Goal: Task Accomplishment & Management: Complete application form

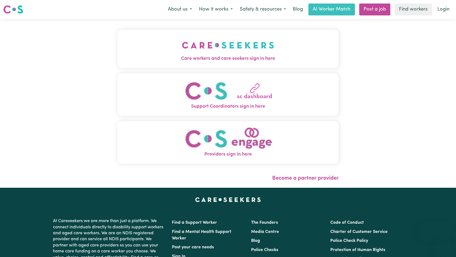
drag, startPoint x: 0, startPoint y: 0, endPoint x: 155, endPoint y: 48, distance: 162.0
click at [155, 48] on button "Care workers and care seekers sign in here" at bounding box center [228, 49] width 222 height 38
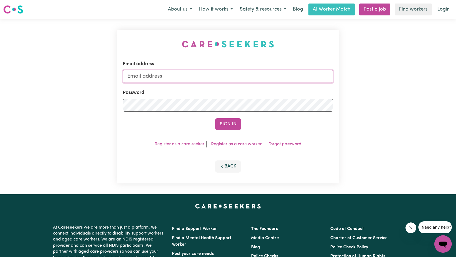
click at [231, 77] on input "Email address" at bounding box center [228, 76] width 211 height 13
type input "[EMAIL_ADDRESS][DOMAIN_NAME]"
click at [222, 121] on button "Sign In" at bounding box center [228, 124] width 26 height 12
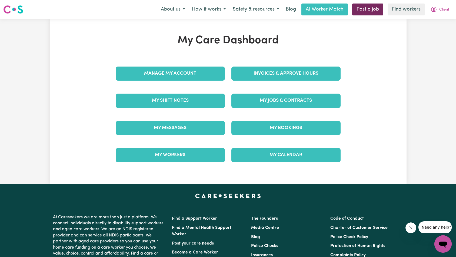
click at [372, 11] on link "Post a job" at bounding box center [367, 10] width 31 height 12
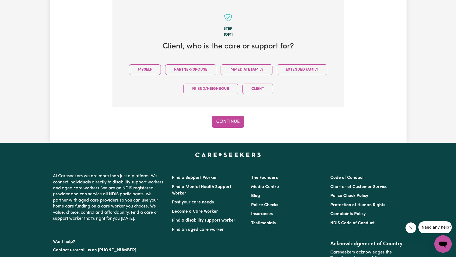
click at [413, 228] on icon "Close message from company" at bounding box center [411, 228] width 4 height 4
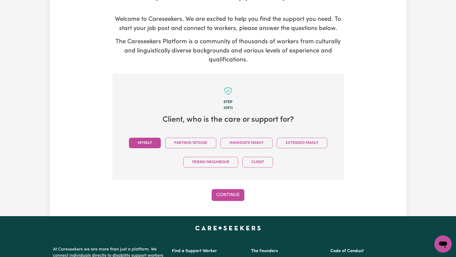
click at [143, 144] on button "Myself" at bounding box center [145, 143] width 32 height 11
click at [235, 195] on button "Continue" at bounding box center [228, 195] width 33 height 12
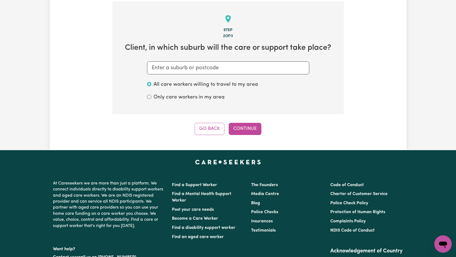
scroll to position [118, 0]
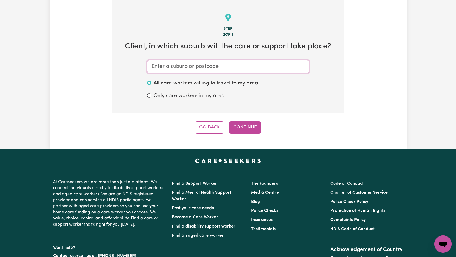
click at [207, 68] on input "text" at bounding box center [228, 66] width 162 height 13
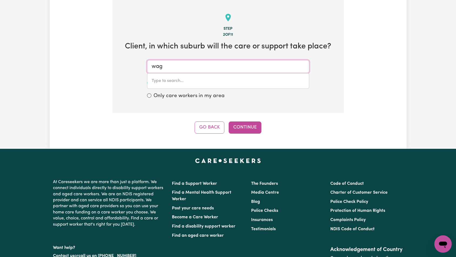
type input "[PERSON_NAME]"
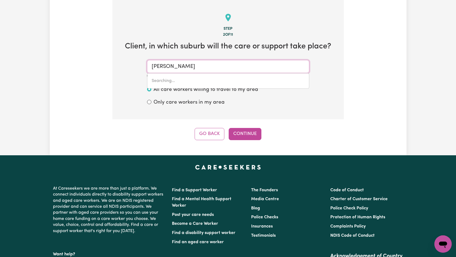
type input "waggA WAGGA, [GEOGRAPHIC_DATA], 2650"
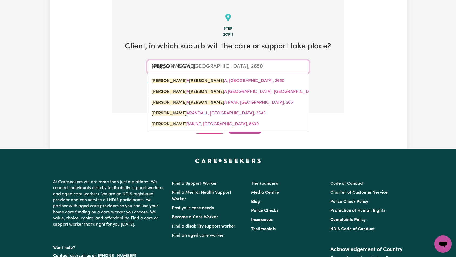
click at [207, 81] on span "[PERSON_NAME] A [PERSON_NAME] A, [GEOGRAPHIC_DATA], 2650" at bounding box center [218, 81] width 133 height 4
type input "WAGGA WAGGA, [GEOGRAPHIC_DATA], 2650"
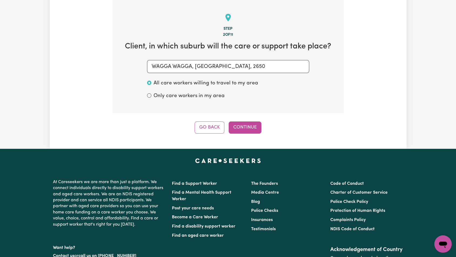
click at [252, 127] on button "Continue" at bounding box center [245, 127] width 33 height 12
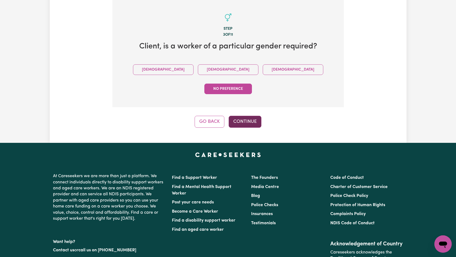
click at [246, 116] on button "Continue" at bounding box center [245, 122] width 33 height 12
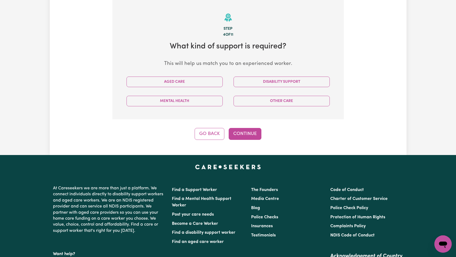
scroll to position [95, 0]
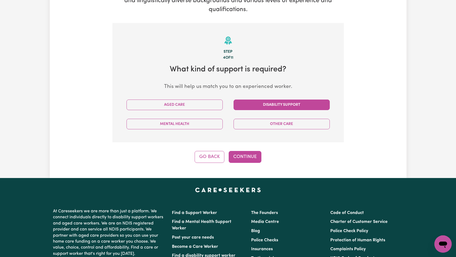
click at [244, 107] on button "Disability Support" at bounding box center [282, 105] width 96 height 11
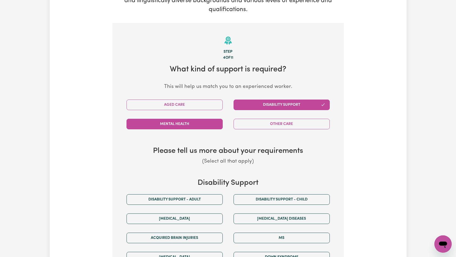
click at [195, 123] on button "Mental Health" at bounding box center [175, 124] width 96 height 11
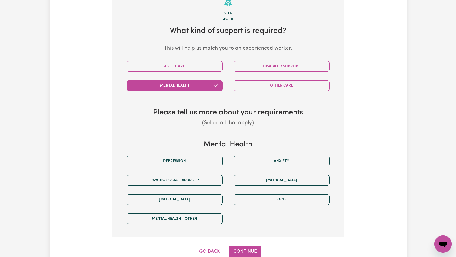
scroll to position [162, 0]
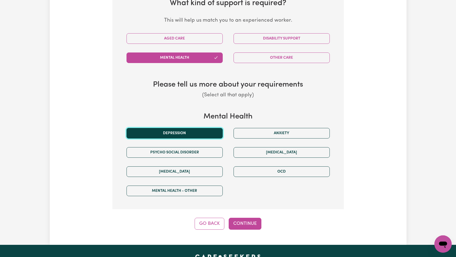
click at [202, 137] on button "Depression" at bounding box center [175, 133] width 96 height 11
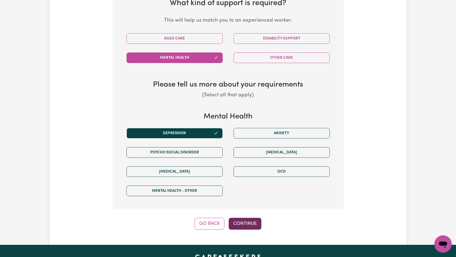
click at [245, 224] on button "Continue" at bounding box center [245, 224] width 33 height 12
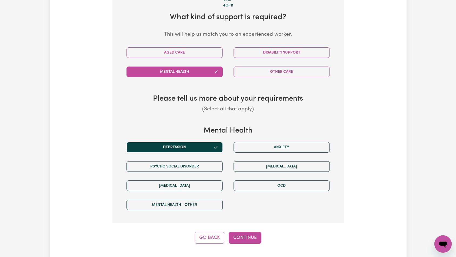
select select "PRIVATELY"
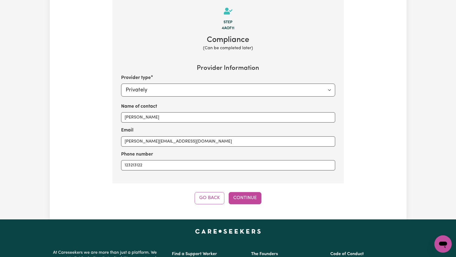
scroll to position [118, 0]
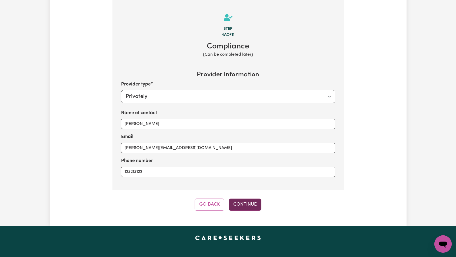
click at [245, 207] on button "Continue" at bounding box center [245, 204] width 33 height 12
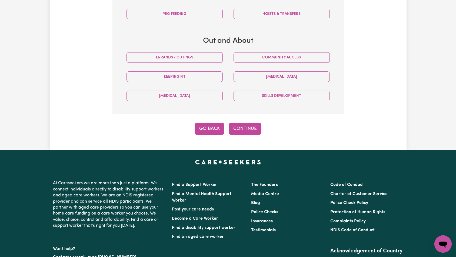
click at [216, 126] on button "Go Back" at bounding box center [210, 129] width 30 height 12
select select "PRIVATELY"
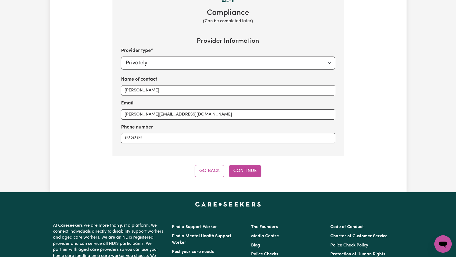
scroll to position [118, 0]
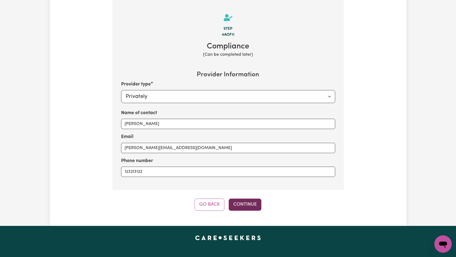
click at [248, 206] on button "Continue" at bounding box center [245, 204] width 33 height 12
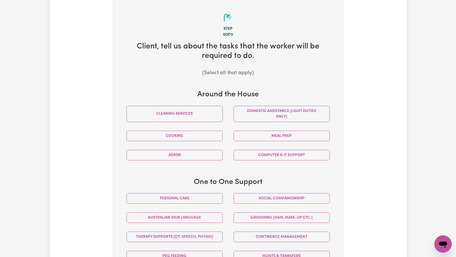
scroll to position [240, 0]
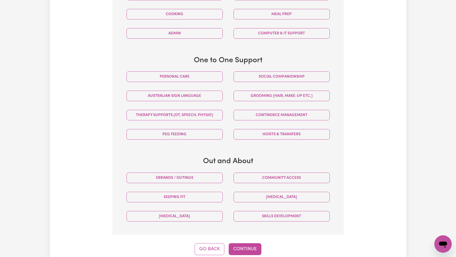
click at [192, 84] on div "Personal care" at bounding box center [174, 76] width 107 height 19
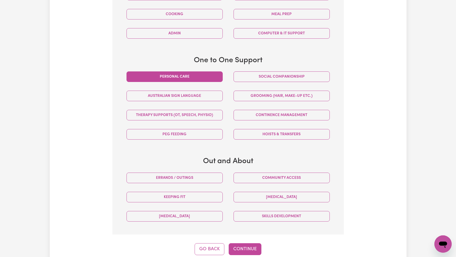
click at [194, 79] on button "Personal care" at bounding box center [175, 76] width 96 height 11
click at [249, 245] on button "Continue" at bounding box center [245, 249] width 33 height 12
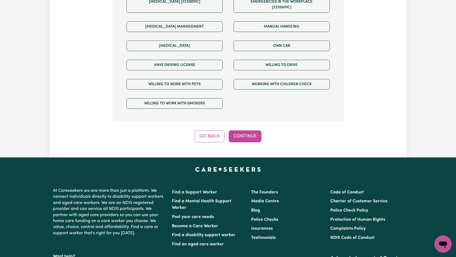
click at [242, 130] on button "Continue" at bounding box center [245, 136] width 33 height 12
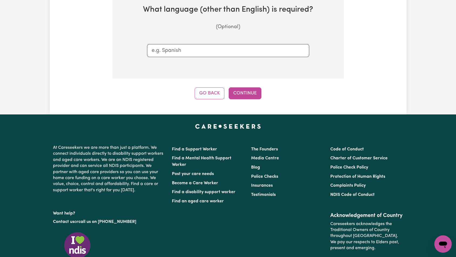
scroll to position [118, 0]
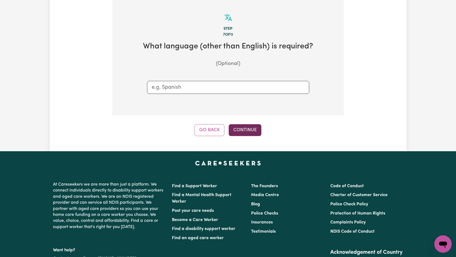
click at [249, 127] on button "Continue" at bounding box center [245, 130] width 33 height 12
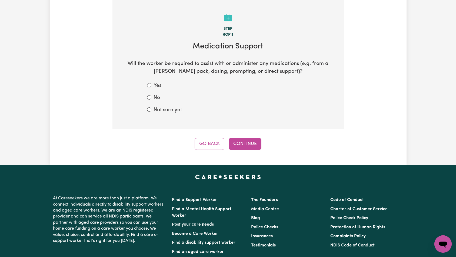
click at [169, 110] on label "Not sure yet" at bounding box center [168, 110] width 28 height 8
click at [151, 110] on input "Not sure yet" at bounding box center [149, 109] width 4 height 4
radio input "true"
click at [236, 139] on button "Continue" at bounding box center [245, 144] width 33 height 12
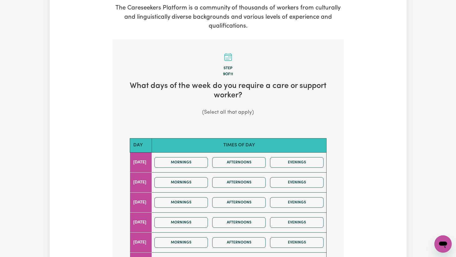
scroll to position [190, 0]
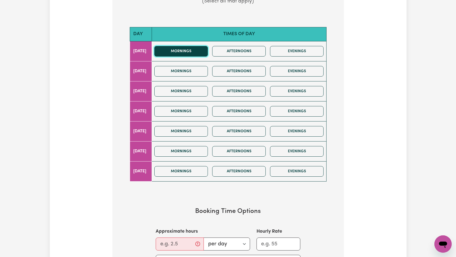
click at [198, 47] on button "Mornings" at bounding box center [181, 51] width 54 height 11
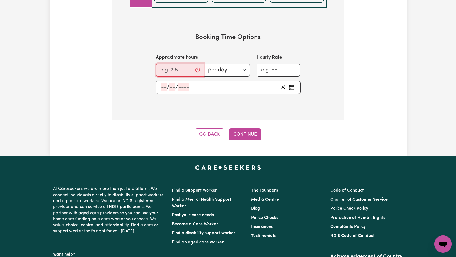
click at [182, 70] on input "Approximate hours" at bounding box center [180, 70] width 48 height 13
type input "2"
click at [267, 71] on input "Hourly Rate" at bounding box center [279, 70] width 44 height 13
type input "22"
click at [177, 84] on div "/ /" at bounding box center [219, 87] width 119 height 8
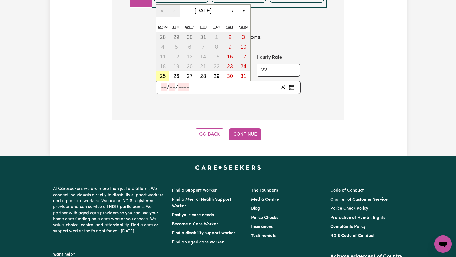
click at [161, 77] on abbr "25" at bounding box center [163, 76] width 6 height 6
type input "[DATE]"
type input "25"
type input "8"
type input "2025"
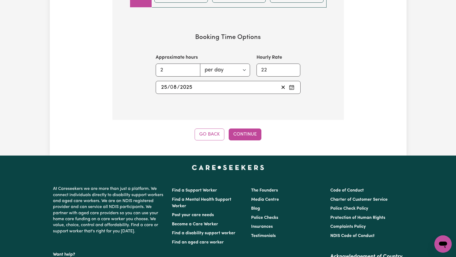
click at [253, 130] on button "Continue" at bounding box center [245, 134] width 33 height 12
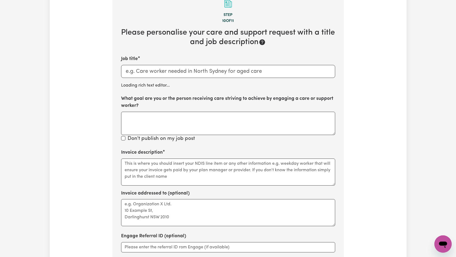
scroll to position [118, 0]
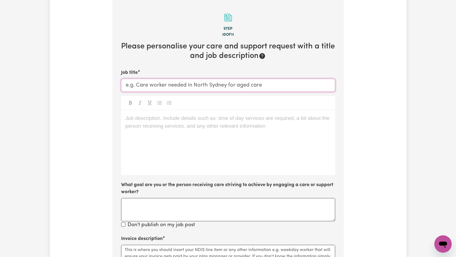
click at [198, 88] on input "Job title" at bounding box center [228, 85] width 214 height 13
type input "mental health job"
click at [214, 156] on div "Job description. Include details such as: time of day services are required, a …" at bounding box center [228, 142] width 214 height 65
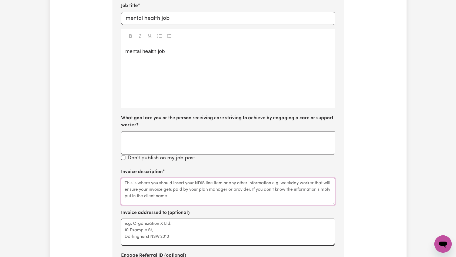
click at [192, 188] on textarea "Invoice description" at bounding box center [228, 191] width 214 height 27
paste textarea "mental health job"
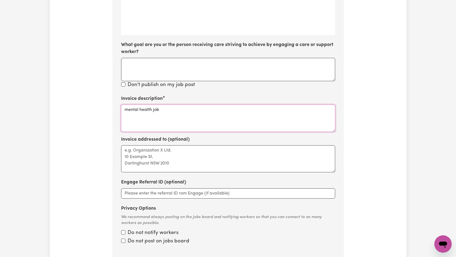
scroll to position [269, 0]
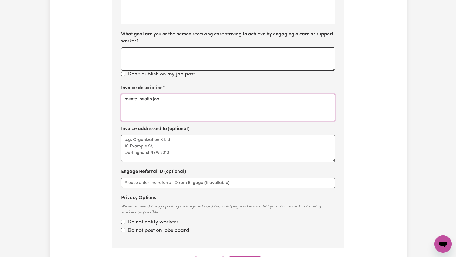
type textarea "mental health job"
click at [122, 224] on input "Privacy Options" at bounding box center [123, 222] width 4 height 4
checkbox input "true"
click at [122, 222] on input "Privacy Options" at bounding box center [123, 222] width 4 height 4
checkbox input "true"
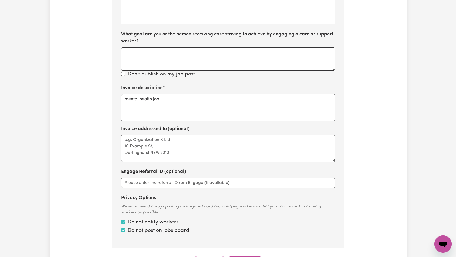
click at [398, 194] on div "Tell us your care and support requirements Welcome to Careseekers. We are excit…" at bounding box center [228, 16] width 357 height 503
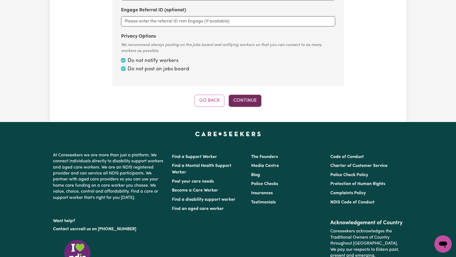
click at [248, 103] on button "Continue" at bounding box center [245, 101] width 33 height 12
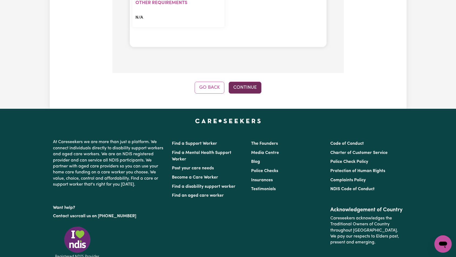
click at [246, 92] on button "Continue" at bounding box center [245, 88] width 33 height 12
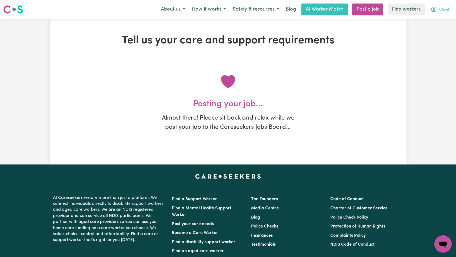
click at [445, 7] on span "Client" at bounding box center [444, 10] width 10 height 6
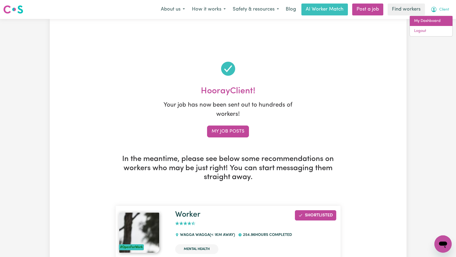
click at [434, 21] on link "My Dashboard" at bounding box center [431, 21] width 43 height 10
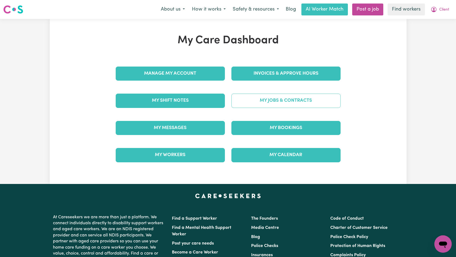
click at [272, 102] on link "My Jobs & Contracts" at bounding box center [285, 101] width 109 height 14
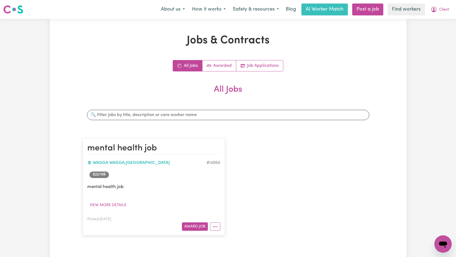
scroll to position [16, 0]
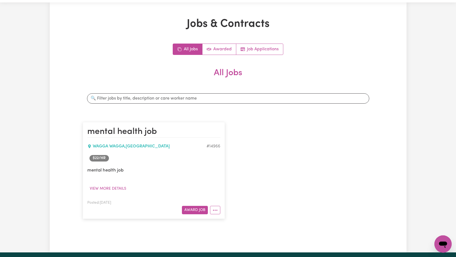
click at [215, 147] on div "# 14966" at bounding box center [214, 146] width 14 height 6
copy div "14966"
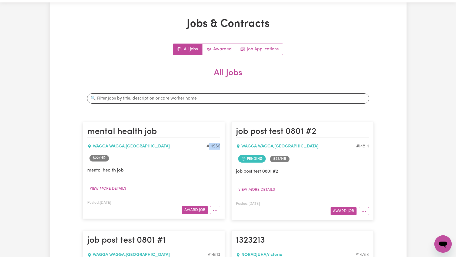
scroll to position [0, 0]
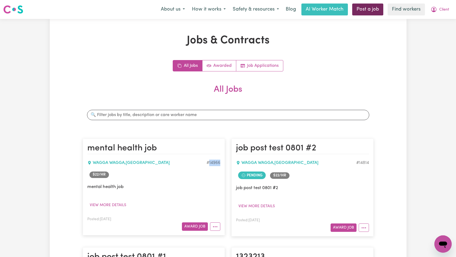
click at [375, 11] on link "Post a job" at bounding box center [367, 10] width 31 height 12
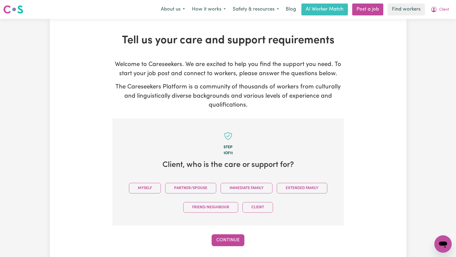
scroll to position [105, 0]
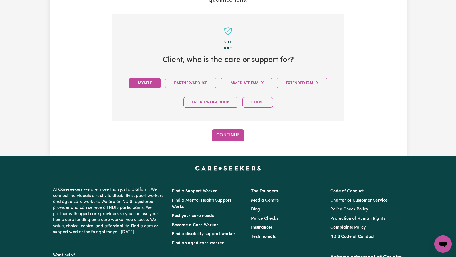
click at [146, 87] on button "Myself" at bounding box center [145, 83] width 32 height 11
click at [227, 131] on button "Continue" at bounding box center [228, 135] width 33 height 12
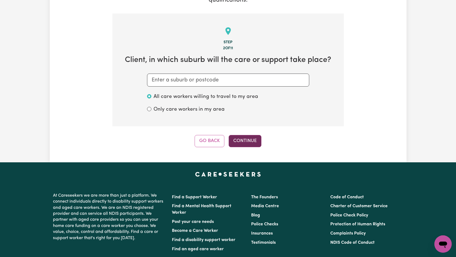
scroll to position [118, 0]
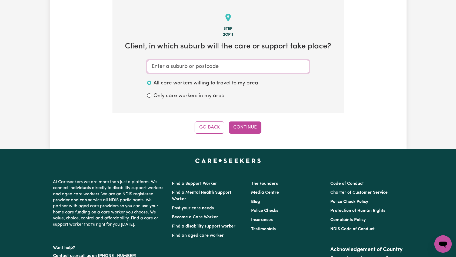
click at [208, 65] on input "text" at bounding box center [228, 66] width 162 height 13
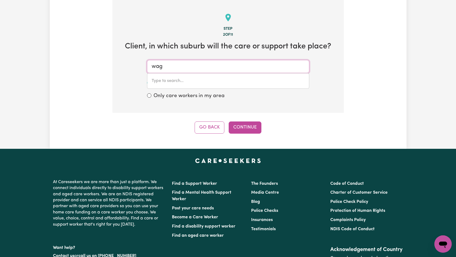
type input "[PERSON_NAME]"
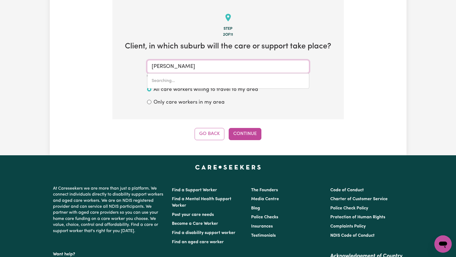
type input "waggA WAGGA, [GEOGRAPHIC_DATA], 2650"
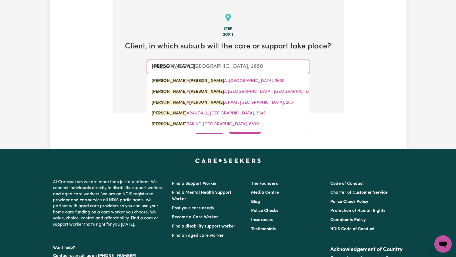
click at [195, 81] on span "[PERSON_NAME] A [PERSON_NAME] A, [GEOGRAPHIC_DATA], 2650" at bounding box center [218, 81] width 133 height 4
type input "WAGGA WAGGA, [GEOGRAPHIC_DATA], 2650"
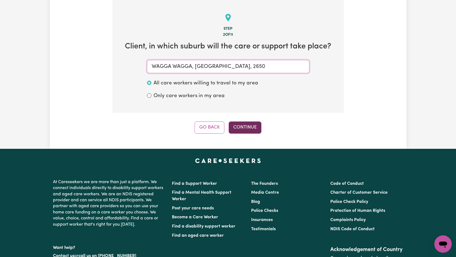
type input "WAGGA WAGGA, [GEOGRAPHIC_DATA], 2650"
click at [241, 130] on button "Continue" at bounding box center [245, 127] width 33 height 12
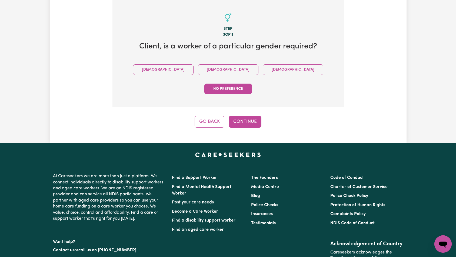
click at [250, 111] on div "Tell us your care and support requirements Welcome to Careseekers. We are excit…" at bounding box center [228, 21] width 357 height 242
click at [249, 111] on div "Tell us your care and support requirements Welcome to Careseekers. We are excit…" at bounding box center [228, 21] width 357 height 242
click at [249, 116] on button "Continue" at bounding box center [245, 122] width 33 height 12
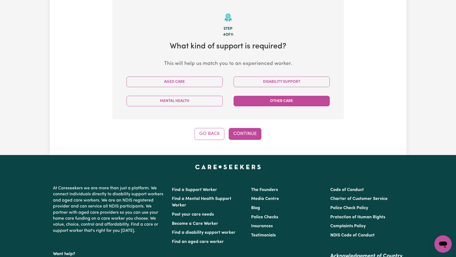
click at [267, 103] on button "Other Care" at bounding box center [282, 101] width 96 height 11
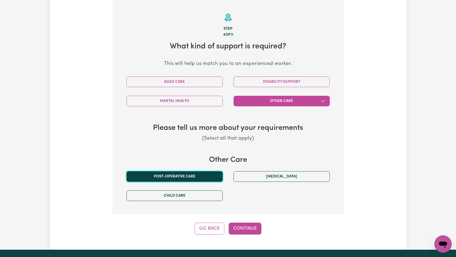
click at [194, 179] on button "Post-operative care" at bounding box center [175, 176] width 96 height 11
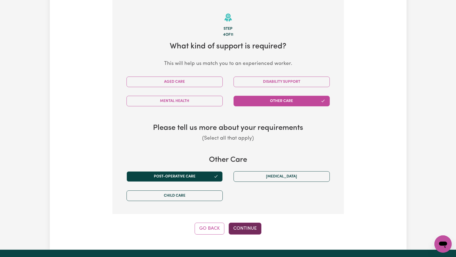
click at [248, 226] on button "Continue" at bounding box center [245, 229] width 33 height 12
select select "PRIVATELY"
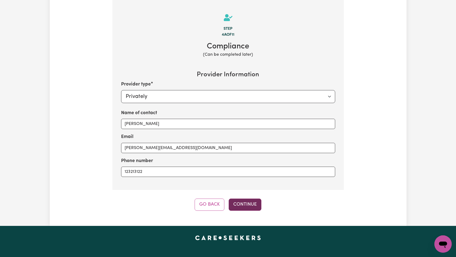
drag, startPoint x: 249, startPoint y: 195, endPoint x: 249, endPoint y: 202, distance: 7.3
click at [249, 196] on div "Step 4a of 11 Compliance (Can be completed later) Provider Information Provider…" at bounding box center [227, 105] width 231 height 211
click at [249, 202] on button "Continue" at bounding box center [245, 204] width 33 height 12
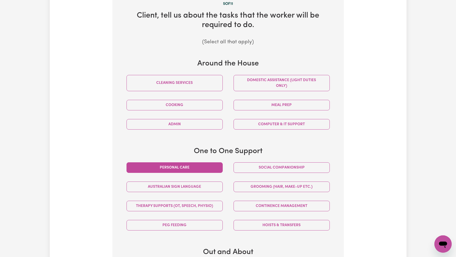
click at [207, 167] on button "Personal care" at bounding box center [175, 167] width 96 height 11
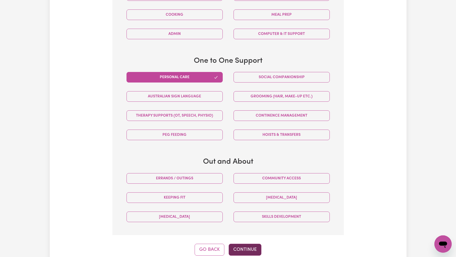
click at [244, 248] on button "Continue" at bounding box center [245, 250] width 33 height 12
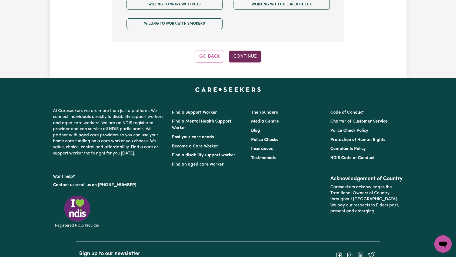
click at [249, 51] on button "Continue" at bounding box center [245, 57] width 33 height 12
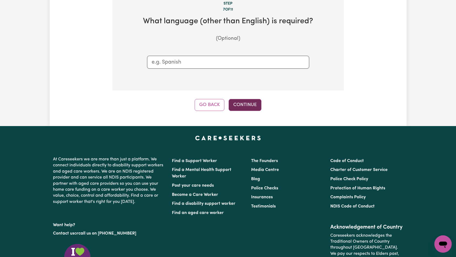
scroll to position [118, 0]
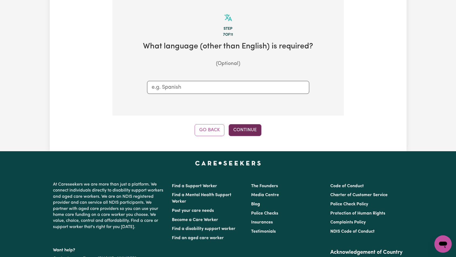
click at [250, 131] on button "Continue" at bounding box center [245, 130] width 33 height 12
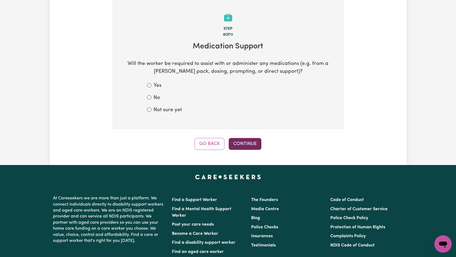
click at [250, 149] on button "Continue" at bounding box center [245, 144] width 33 height 12
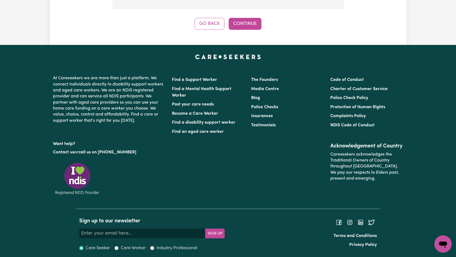
scroll to position [327, 0]
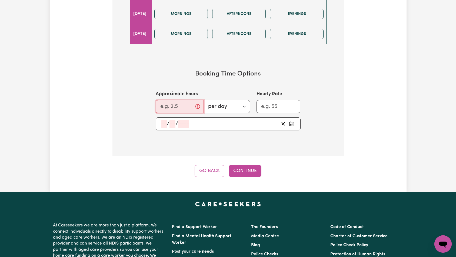
click at [182, 106] on input "Approximate hours" at bounding box center [180, 106] width 48 height 13
type input "2"
click at [270, 105] on input "Hourly Rate" at bounding box center [279, 106] width 44 height 13
type input "22"
click at [181, 125] on input "number" at bounding box center [183, 124] width 11 height 8
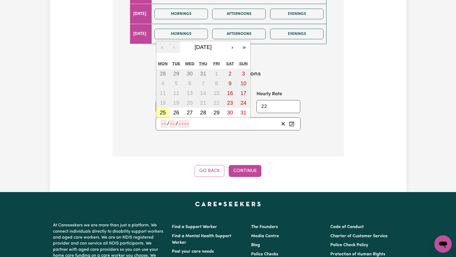
click at [163, 112] on abbr "25" at bounding box center [163, 113] width 6 height 6
type input "[DATE]"
type input "25"
type input "8"
type input "2025"
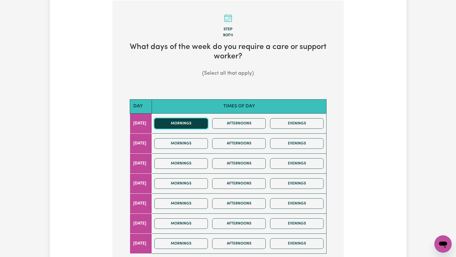
click at [190, 120] on button "Mornings" at bounding box center [181, 123] width 54 height 11
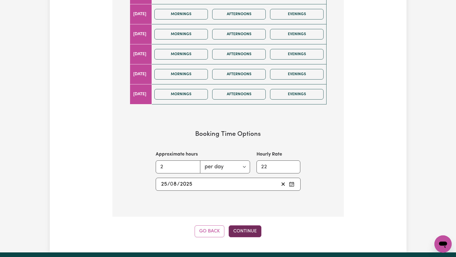
click at [244, 231] on button "Continue" at bounding box center [245, 231] width 33 height 12
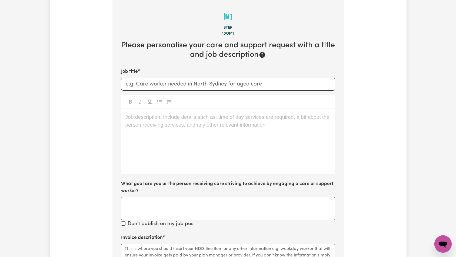
scroll to position [118, 0]
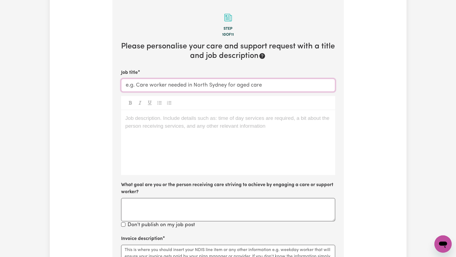
click at [203, 85] on input "Job title" at bounding box center [228, 85] width 214 height 13
paste input "14966"
type input "other job rtest"
click at [176, 157] on div "Job description. Include details such as: time of day services are required, a …" at bounding box center [228, 142] width 214 height 65
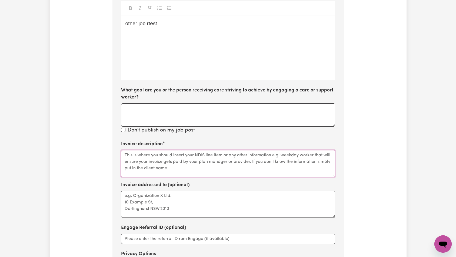
click at [184, 162] on textarea "Invoice description" at bounding box center [228, 163] width 214 height 27
paste textarea "other job rtest"
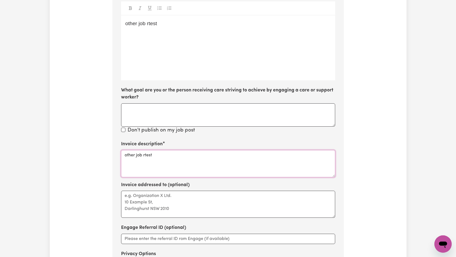
scroll to position [290, 0]
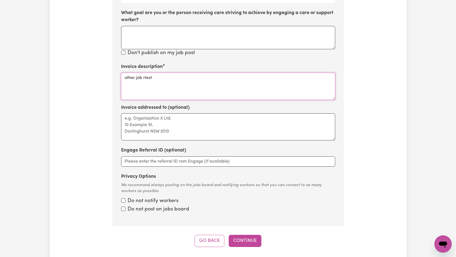
type textarea "other job rtest"
drag, startPoint x: 123, startPoint y: 210, endPoint x: 122, endPoint y: 205, distance: 4.6
click at [123, 203] on input "Privacy Options" at bounding box center [123, 200] width 4 height 4
checkbox input "true"
click at [122, 202] on input "Privacy Options" at bounding box center [123, 200] width 4 height 4
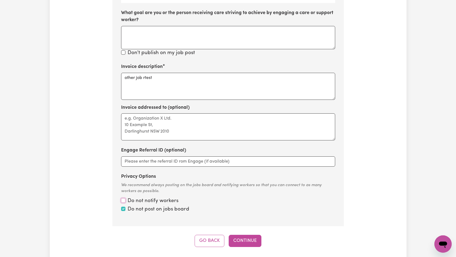
checkbox input "true"
click at [240, 240] on button "Continue" at bounding box center [245, 241] width 33 height 12
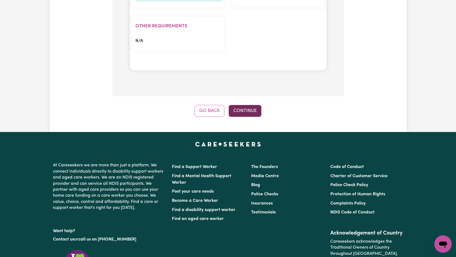
click at [250, 109] on button "Continue" at bounding box center [245, 111] width 33 height 12
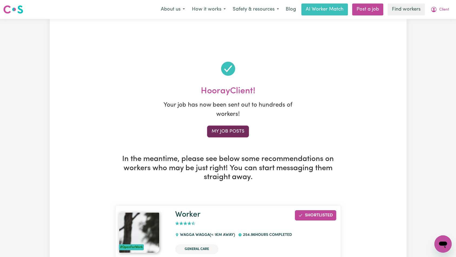
click at [237, 133] on link "My job posts" at bounding box center [228, 131] width 42 height 12
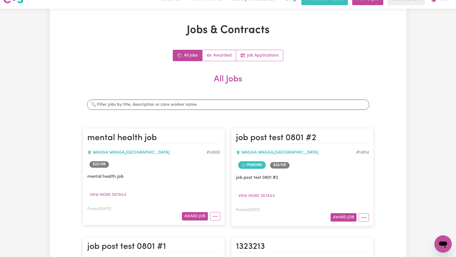
scroll to position [14, 0]
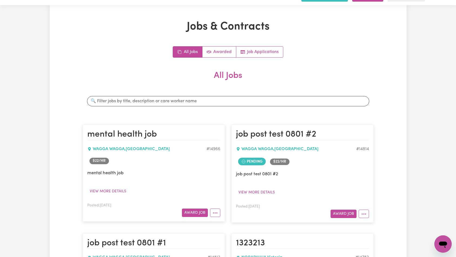
click at [214, 149] on div "# 14966" at bounding box center [214, 149] width 14 height 6
copy div "14966"
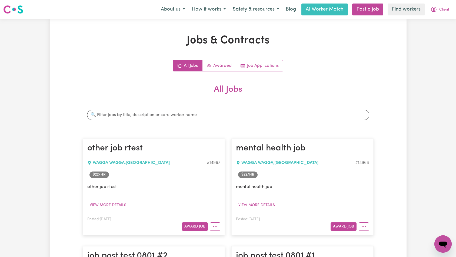
scroll to position [7, 0]
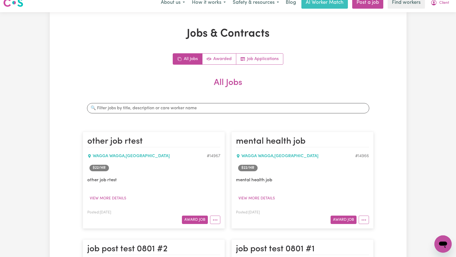
click at [214, 154] on div "# 14967" at bounding box center [214, 156] width 14 height 6
copy div "14967"
